Goal: Task Accomplishment & Management: Manage account settings

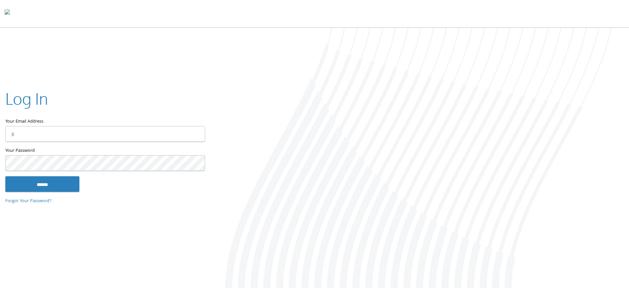
click at [151, 133] on input "Your Email Address" at bounding box center [105, 134] width 200 height 16
type input "**********"
click at [5, 176] on input "******" at bounding box center [42, 184] width 74 height 16
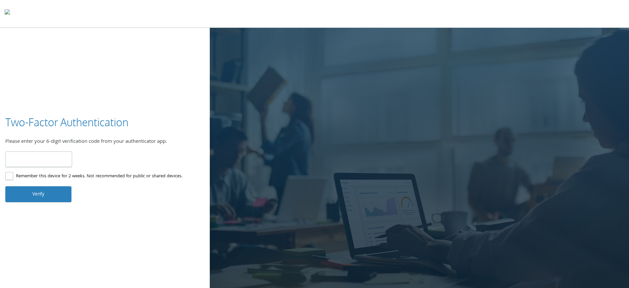
type input "******"
